Goal: Information Seeking & Learning: Learn about a topic

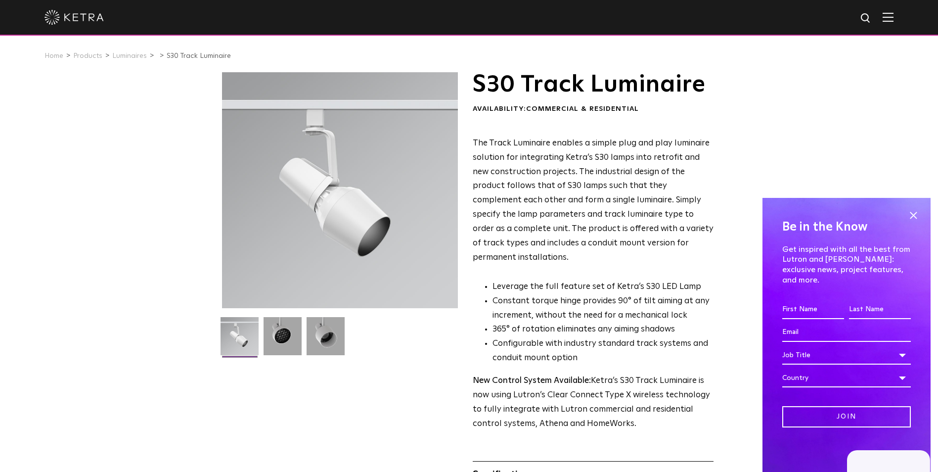
click at [80, 15] on img at bounding box center [74, 17] width 59 height 15
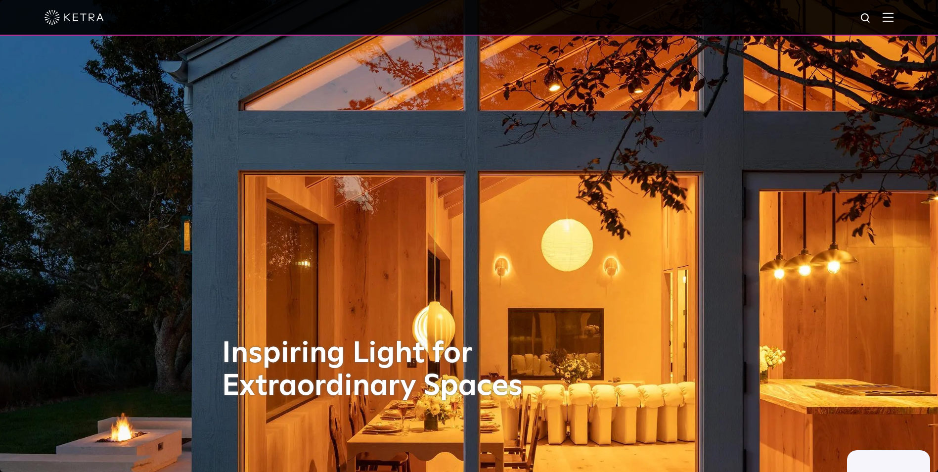
click at [735, 23] on div at bounding box center [469, 17] width 849 height 35
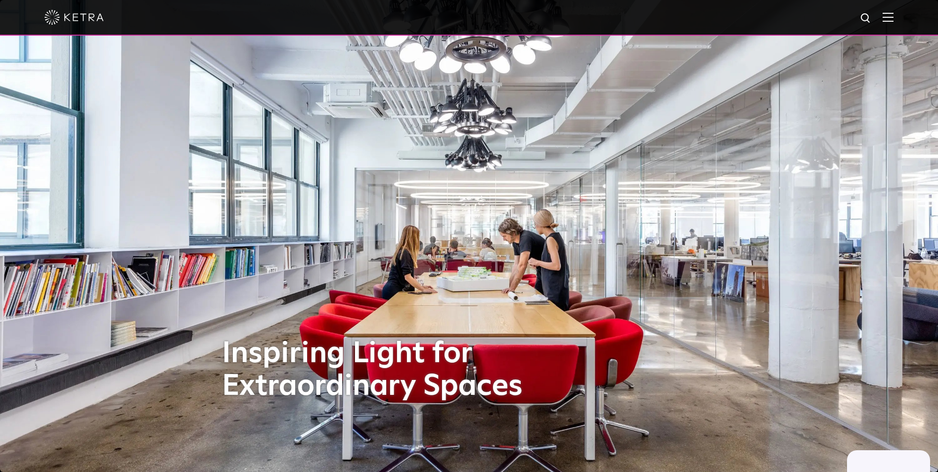
click at [211, 16] on div at bounding box center [469, 17] width 849 height 35
click at [870, 16] on img at bounding box center [866, 18] width 12 height 12
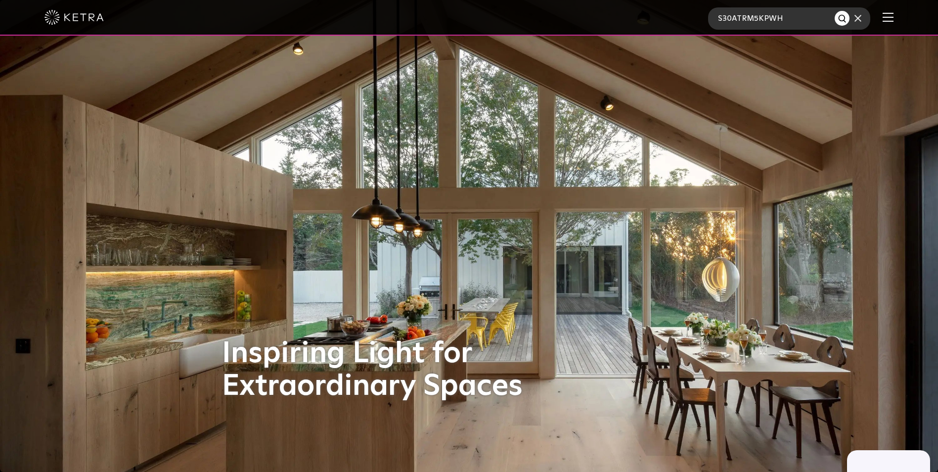
type input "S30ATRM5KPWH"
click at [835, 11] on button "Search" at bounding box center [842, 18] width 15 height 15
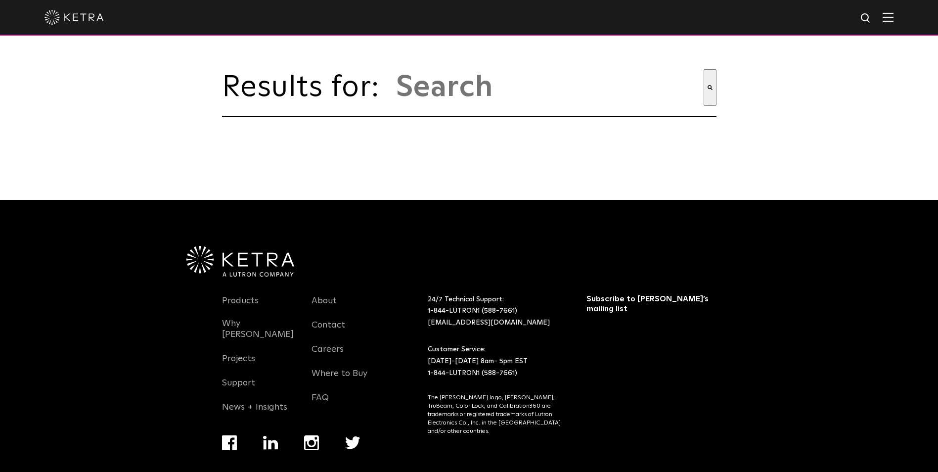
type input "s30atrm5kpwh"
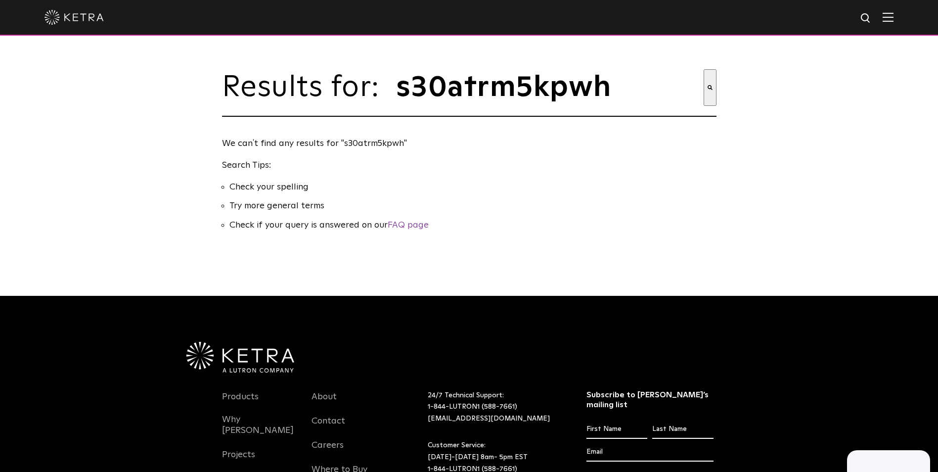
click at [414, 94] on input "s30atrm5kpwh" at bounding box center [549, 87] width 309 height 37
type input "30atrm5kpwh"
click at [704, 69] on button "Search" at bounding box center [710, 87] width 13 height 37
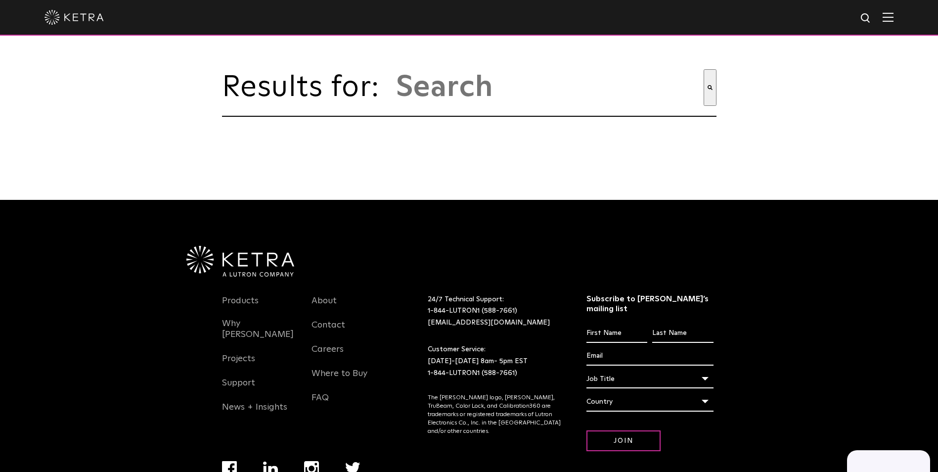
click at [396, 97] on input "This is a search field with an auto-suggest feature attached." at bounding box center [549, 87] width 309 height 37
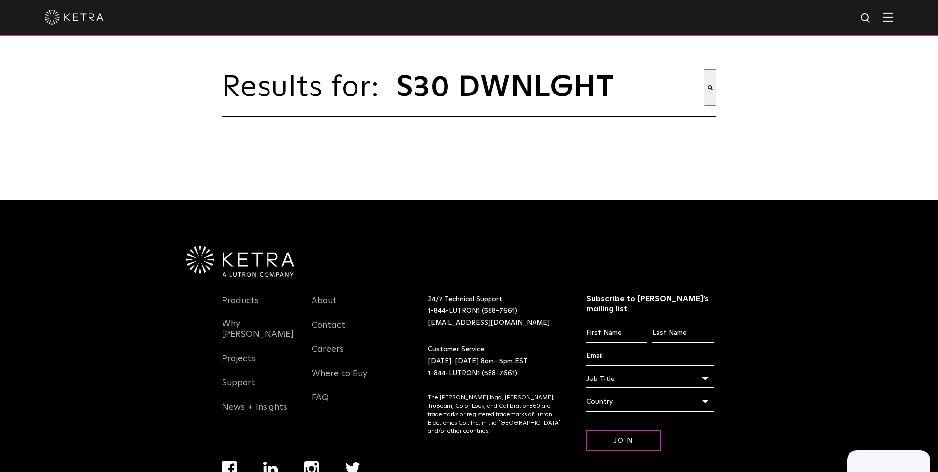
type input "S30 DWNLGHT"
click at [704, 69] on button "Search" at bounding box center [710, 87] width 13 height 37
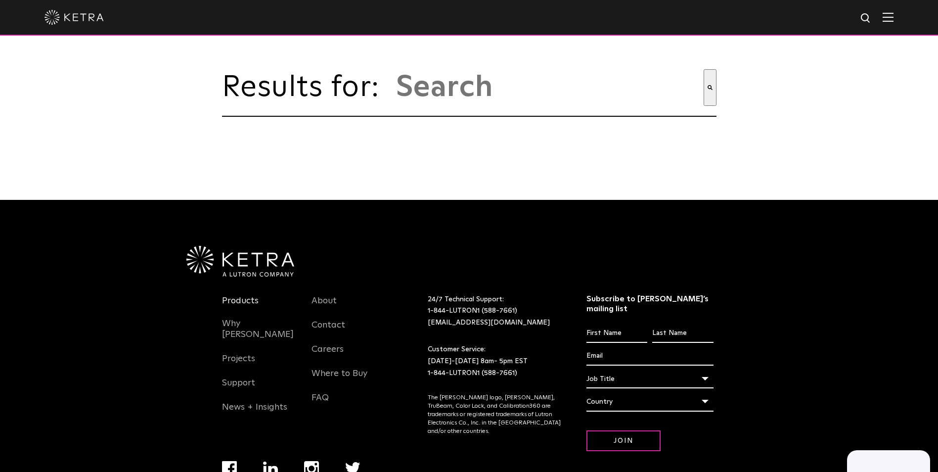
click at [240, 304] on link "Products" at bounding box center [240, 306] width 37 height 23
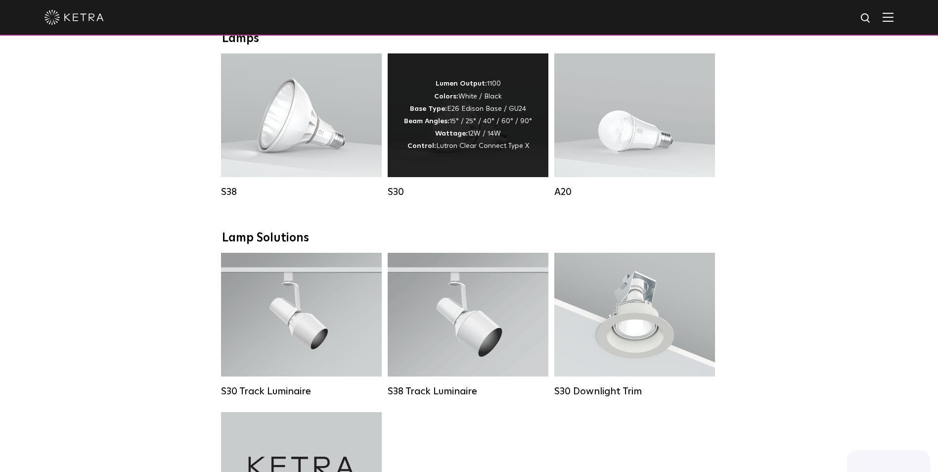
scroll to position [742, 0]
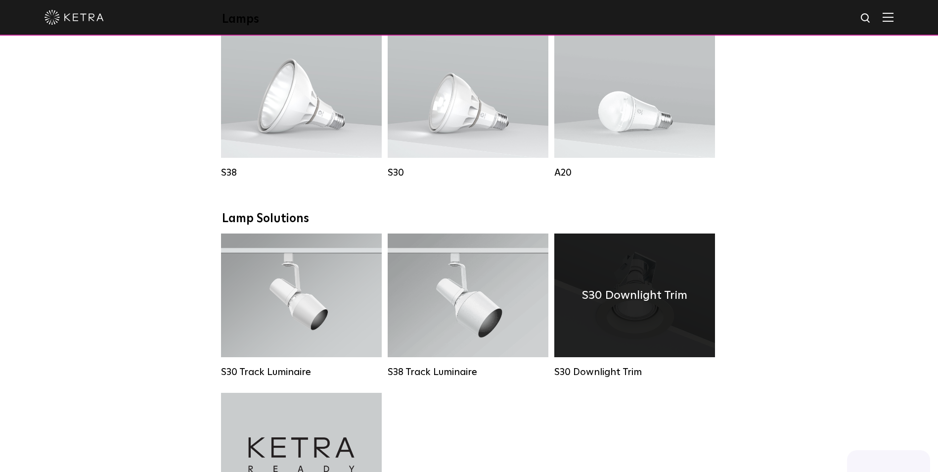
click at [629, 305] on h4 "S30 Downlight Trim" at bounding box center [634, 295] width 105 height 19
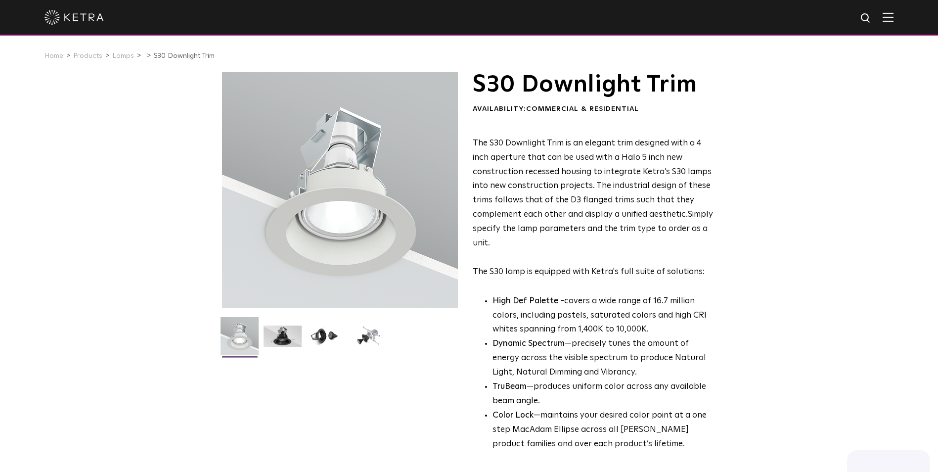
drag, startPoint x: 339, startPoint y: 218, endPoint x: 241, endPoint y: 334, distance: 152.0
click at [652, 225] on p "The S30 Downlight Trim is an elegant trim designed with a 4 inch aperture that …" at bounding box center [593, 207] width 241 height 143
drag, startPoint x: 652, startPoint y: 225, endPoint x: 804, endPoint y: 218, distance: 152.5
click at [804, 219] on div "S30 Downlight Trim Availability: Commercial & Residential The S30 Downlight Tri…" at bounding box center [469, 316] width 938 height 488
drag, startPoint x: 317, startPoint y: 190, endPoint x: 133, endPoint y: 209, distance: 185.4
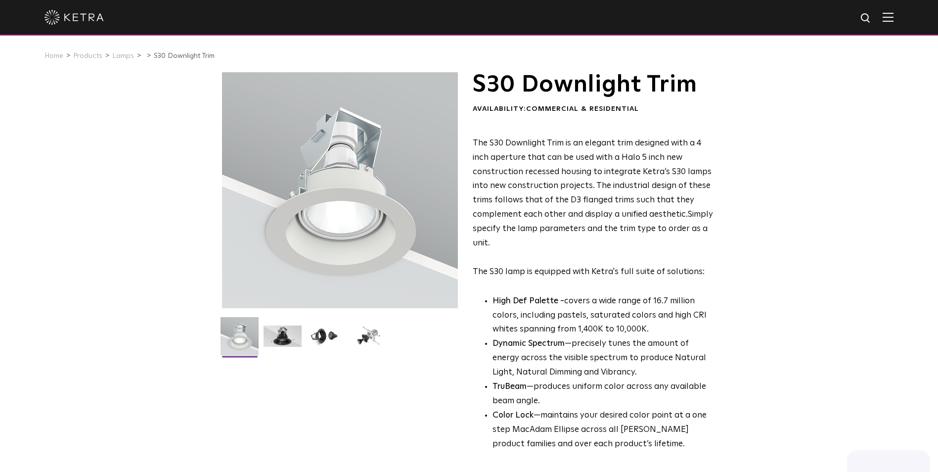
click at [133, 205] on div "S30 Downlight Trim Availability: Commercial & Residential The S30 Downlight Tri…" at bounding box center [469, 316] width 938 height 488
click at [280, 334] on img at bounding box center [283, 339] width 38 height 29
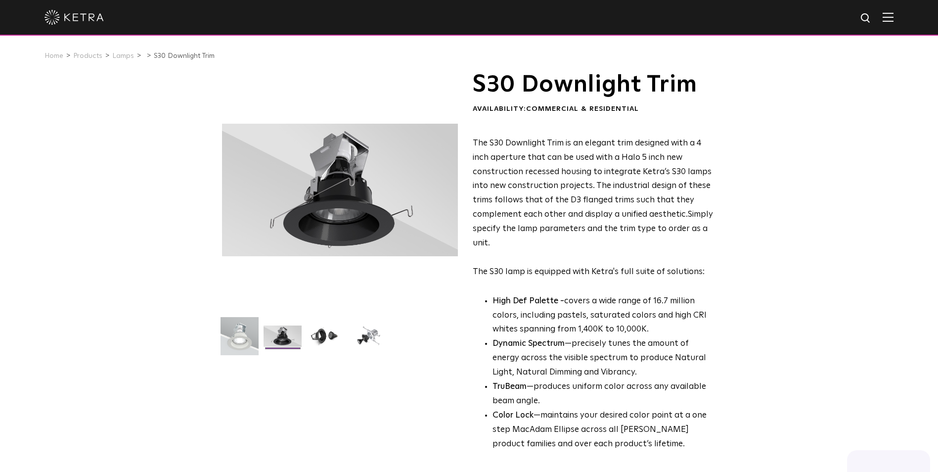
drag, startPoint x: 347, startPoint y: 195, endPoint x: 122, endPoint y: 257, distance: 233.3
click at [122, 257] on div "S30 Downlight Trim Availability: Commercial & Residential The S30 Downlight Tri…" at bounding box center [469, 316] width 938 height 488
